Goal: Task Accomplishment & Management: Manage account settings

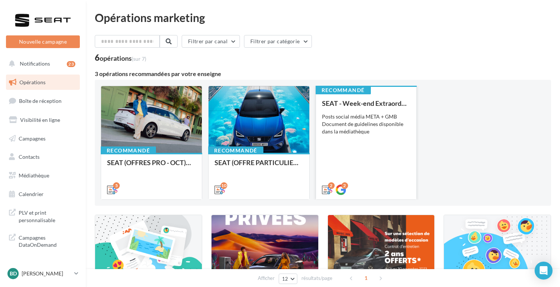
click at [344, 122] on div "Posts social média META + GMB Document de guidelines disponible dans la médiath…" at bounding box center [366, 124] width 89 height 22
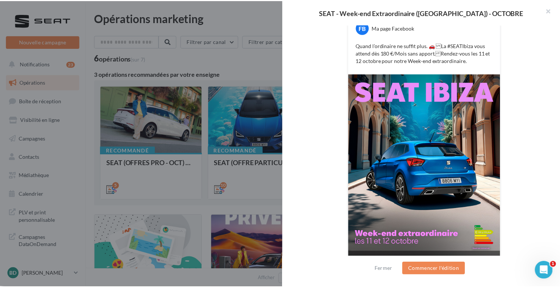
scroll to position [166, 0]
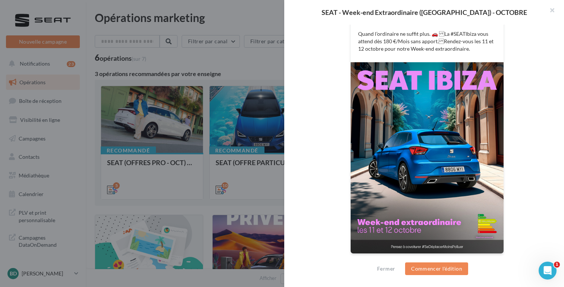
click at [379, 34] on p "Quand l’ordinaire ne suffit plus. 🚗 La #SEATIbiza vous attend dès 180 €/Mois s…" at bounding box center [427, 41] width 138 height 22
drag, startPoint x: 439, startPoint y: 41, endPoint x: 468, endPoint y: 50, distance: 30.1
click at [468, 50] on p "Quand l’ordinaire ne suffit plus. 🚗 La #SEATIbiza vous attend dès 180 €/Mois s…" at bounding box center [427, 41] width 138 height 22
copy p "endez-vous les [DATE] et [DATE] pour notre Week-end extraordinaire."
click at [260, 29] on div at bounding box center [282, 143] width 564 height 287
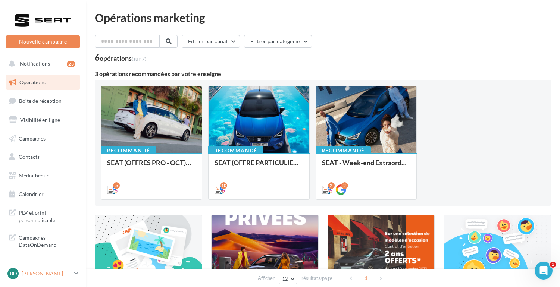
click at [66, 268] on div "BD [PERSON_NAME] SEAT-[GEOGRAPHIC_DATA]" at bounding box center [39, 273] width 64 height 11
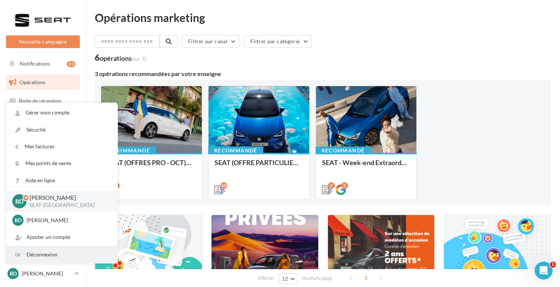
click at [49, 257] on div "Déconnexion" at bounding box center [61, 255] width 111 height 17
